Goal: Information Seeking & Learning: Learn about a topic

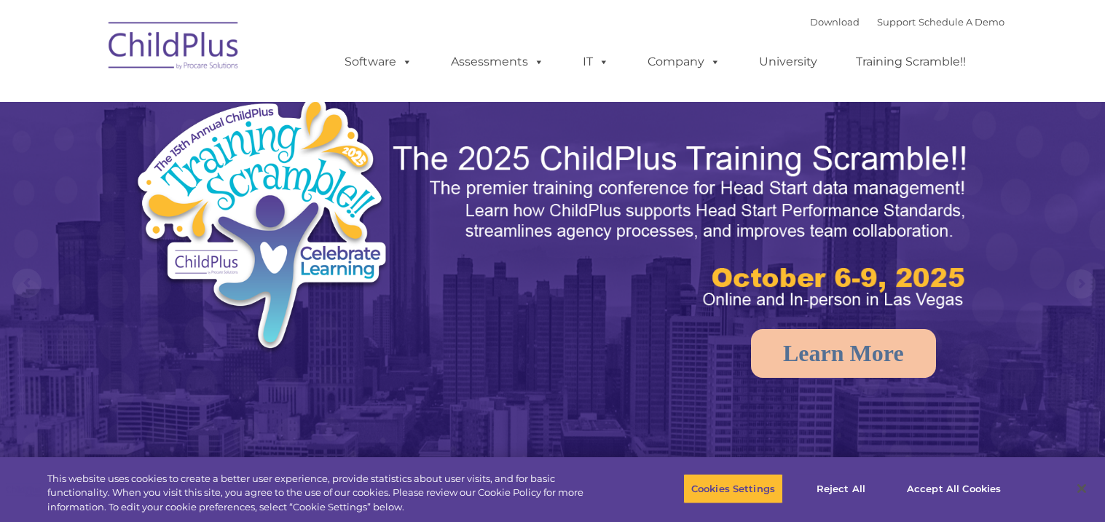
select select "MEDIUM"
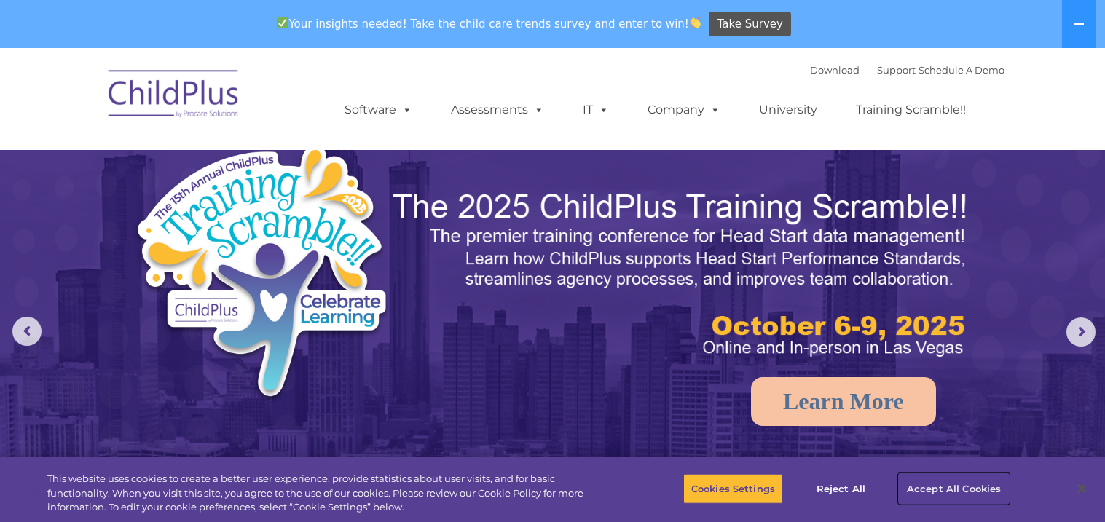
click at [924, 492] on button "Accept All Cookies" at bounding box center [954, 488] width 110 height 31
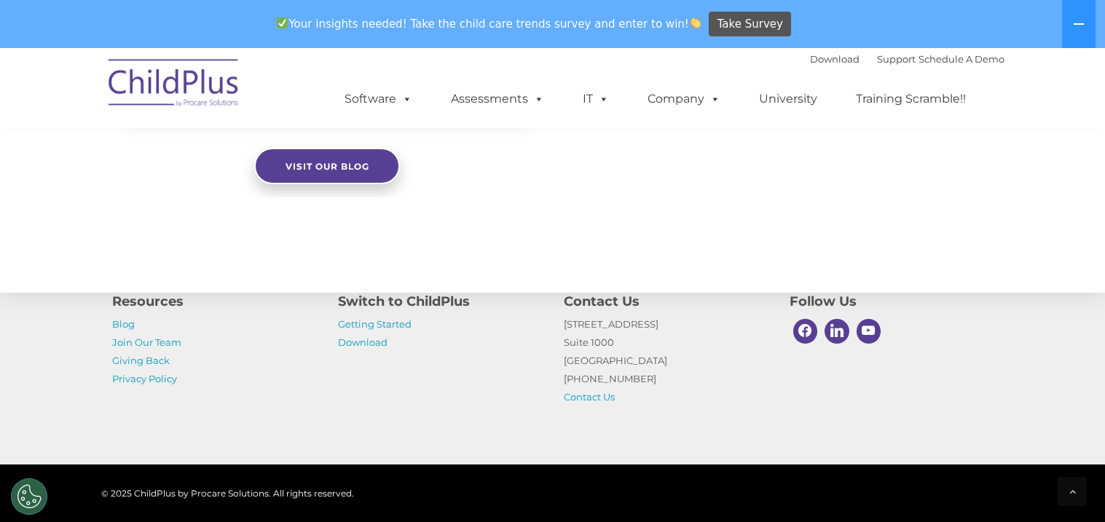
scroll to position [1687, 0]
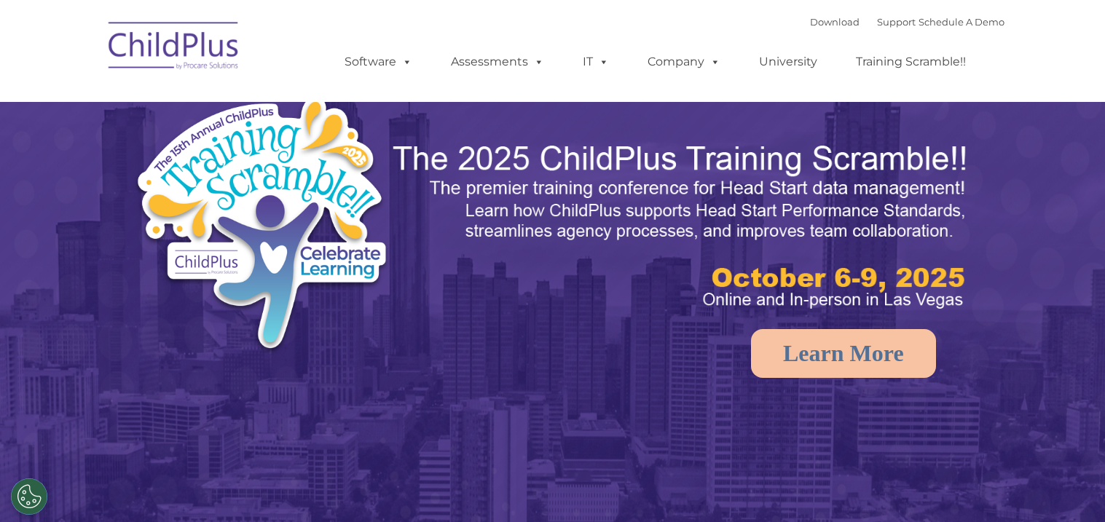
select select "MEDIUM"
